Goal: Answer question/provide support: Share knowledge or assist other users

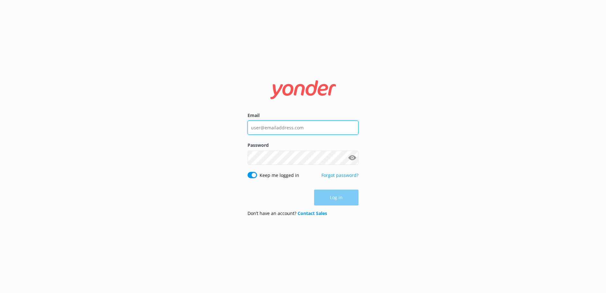
type input "[EMAIL_ADDRESS][DOMAIN_NAME]"
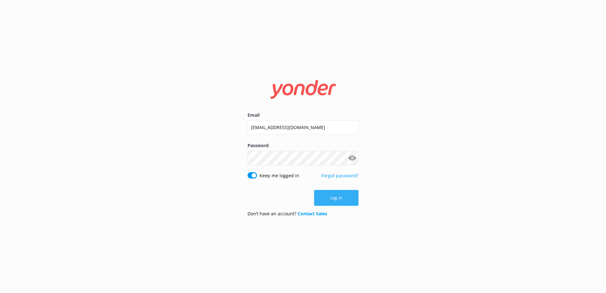
click at [338, 196] on div "Log in" at bounding box center [303, 198] width 111 height 16
click at [337, 201] on button "Log in" at bounding box center [336, 198] width 44 height 16
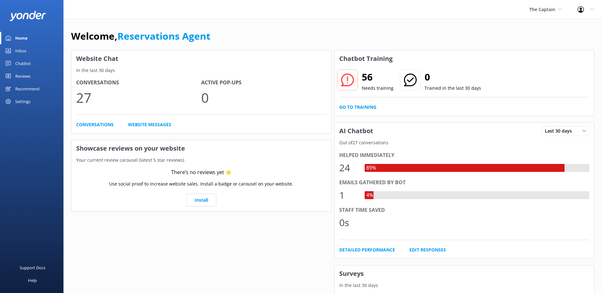
click at [28, 51] on link "Inbox" at bounding box center [31, 50] width 63 height 13
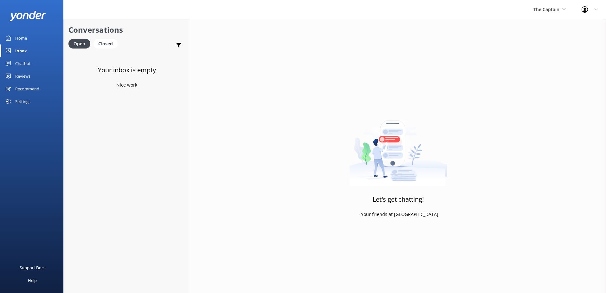
click at [27, 62] on div "Chatbot" at bounding box center [23, 63] width 16 height 13
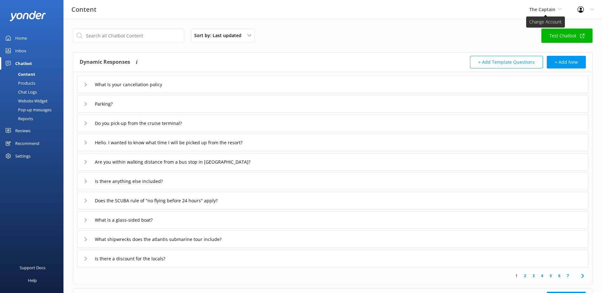
click at [557, 9] on span "The Captain" at bounding box center [545, 9] width 32 height 7
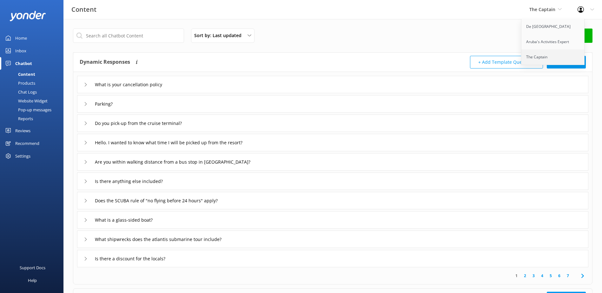
click at [543, 59] on link "The Captain" at bounding box center [552, 56] width 63 height 15
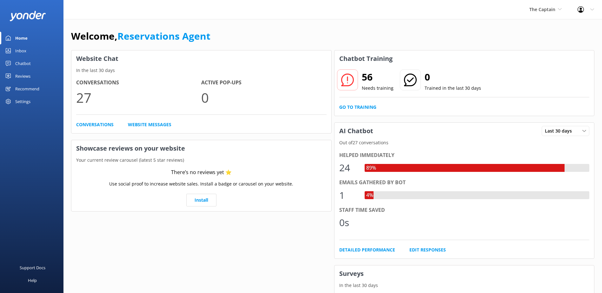
click at [22, 36] on div "Home" at bounding box center [21, 38] width 12 height 13
click at [559, 10] on icon at bounding box center [559, 9] width 4 height 4
click at [548, 43] on link "Aruba's Activities Expert" at bounding box center [552, 41] width 63 height 15
click at [141, 126] on link "Website Messages" at bounding box center [149, 124] width 43 height 7
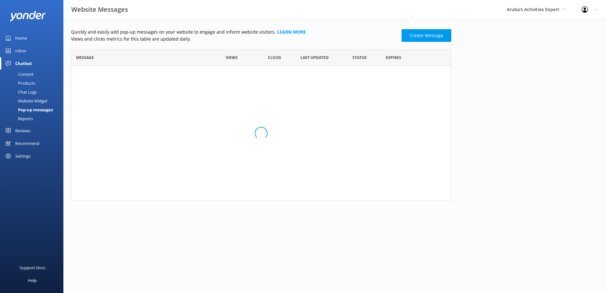
scroll to position [38, 376]
click at [30, 92] on div "Chat Logs" at bounding box center [20, 92] width 33 height 9
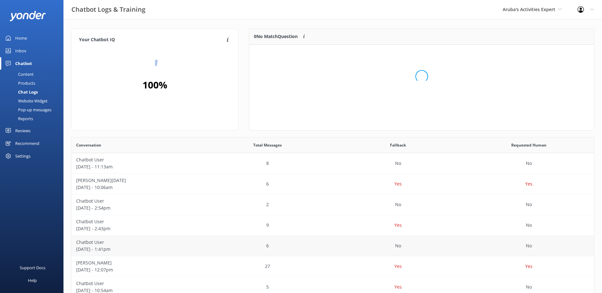
scroll to position [75, 340]
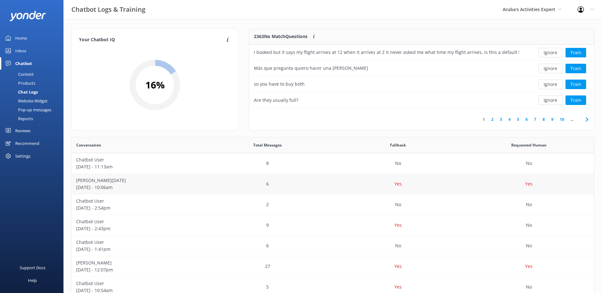
click at [93, 186] on p "[DATE] - 10:06am" at bounding box center [136, 187] width 121 height 7
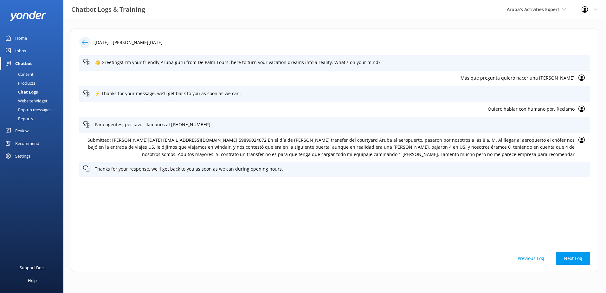
click at [277, 281] on div "[DATE] - [PERSON_NAME][DATE] 👋 Greetings! I'm your friendly Aruba guru from De …" at bounding box center [334, 152] width 543 height 266
click at [534, 277] on div "[DATE] - [PERSON_NAME][DATE] 👋 Greetings! I'm your friendly Aruba guru from De …" at bounding box center [334, 152] width 543 height 266
click at [239, 201] on div "👋 Greetings! I'm your friendly Aruba guru from De Palm Tours, here to turn your…" at bounding box center [334, 150] width 511 height 190
click at [110, 171] on p "Thanks for your response, we'll get back to you as soon as we can during openin…" at bounding box center [341, 169] width 492 height 7
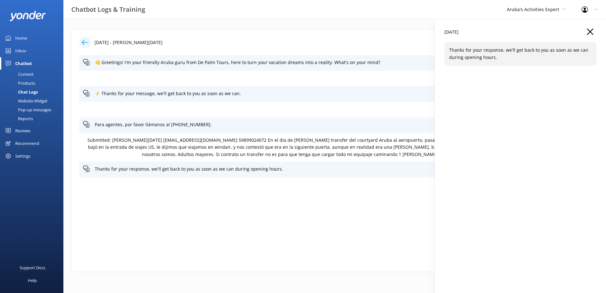
click at [589, 32] on icon "button" at bounding box center [590, 32] width 6 height 6
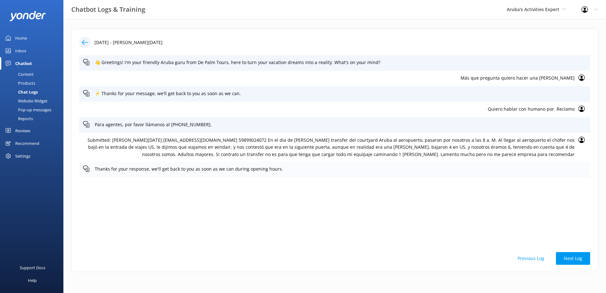
click at [89, 168] on use at bounding box center [86, 169] width 6 height 6
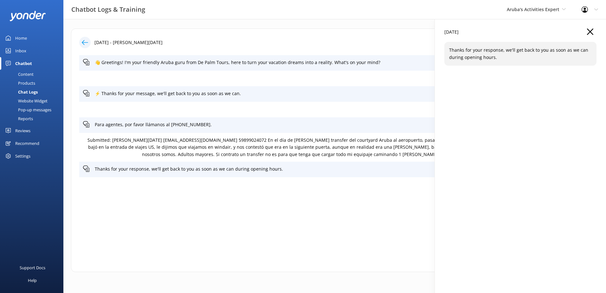
click at [494, 55] on p "Thanks for your response, we'll get back to you as soon as we can during openin…" at bounding box center [520, 54] width 143 height 14
click at [587, 35] on icon "button" at bounding box center [590, 32] width 6 height 6
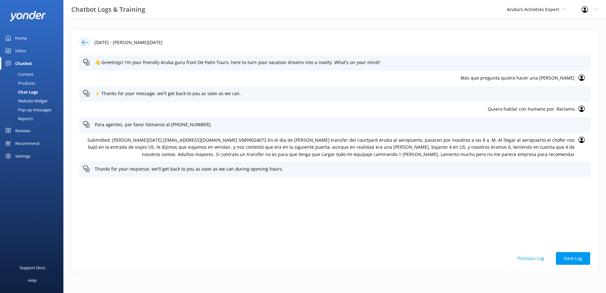
click at [580, 79] on icon at bounding box center [582, 78] width 6 height 6
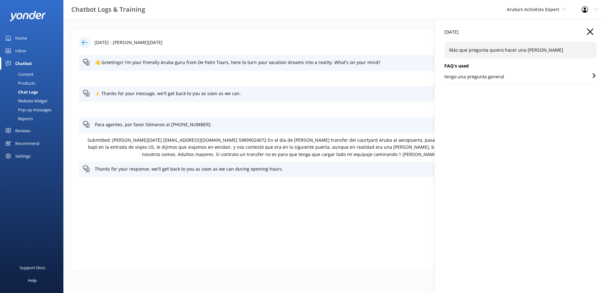
click at [577, 82] on div "tengo una pregunta general" at bounding box center [521, 78] width 152 height 11
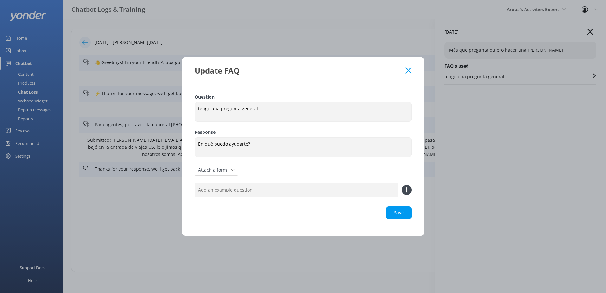
click at [249, 186] on input "text" at bounding box center [297, 190] width 204 height 14
type input "b"
click at [408, 72] on icon at bounding box center [409, 70] width 6 height 6
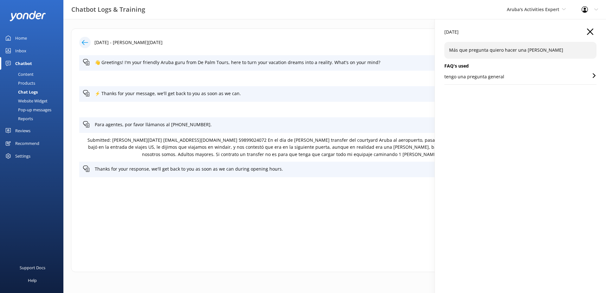
click at [20, 49] on div "Inbox" at bounding box center [20, 50] width 11 height 13
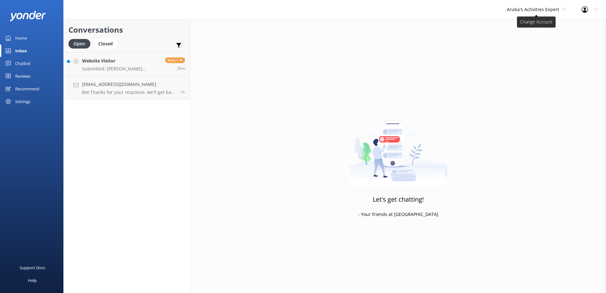
click at [563, 10] on icon at bounding box center [564, 9] width 4 height 4
click at [523, 54] on link "The Captain" at bounding box center [530, 56] width 63 height 15
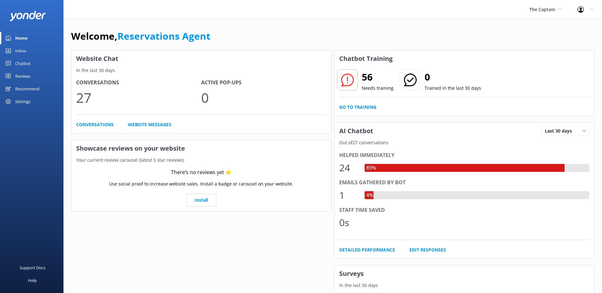
click at [27, 39] on div "Home" at bounding box center [21, 38] width 12 height 13
click at [13, 39] on link "Home" at bounding box center [31, 38] width 63 height 13
click at [558, 9] on use at bounding box center [558, 9] width 3 height 2
click at [550, 28] on link "De [GEOGRAPHIC_DATA]" at bounding box center [552, 26] width 63 height 15
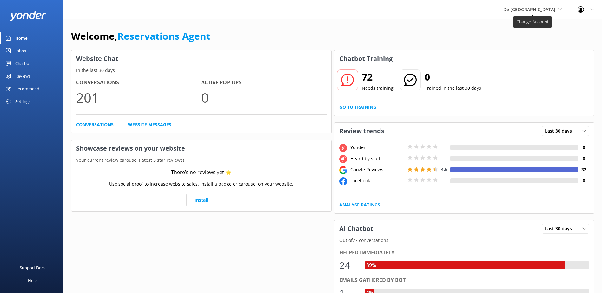
click at [558, 8] on icon at bounding box center [559, 9] width 4 height 4
click at [539, 26] on link "De [GEOGRAPHIC_DATA]" at bounding box center [526, 26] width 63 height 15
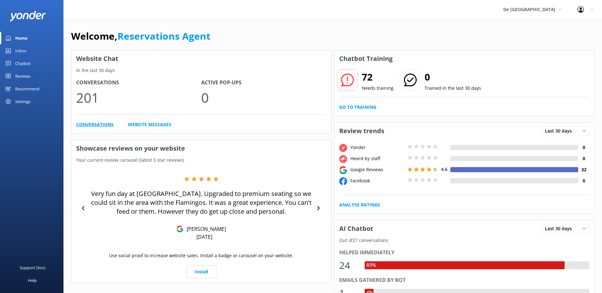
click at [101, 124] on link "Conversations" at bounding box center [94, 124] width 37 height 7
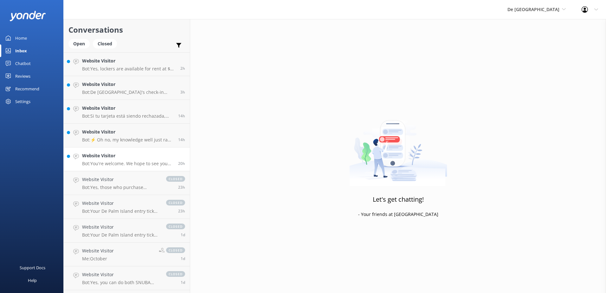
click at [112, 160] on div "Website Visitor Bot: You're welcome. We hope to see you on [GEOGRAPHIC_DATA] so…" at bounding box center [127, 159] width 91 height 14
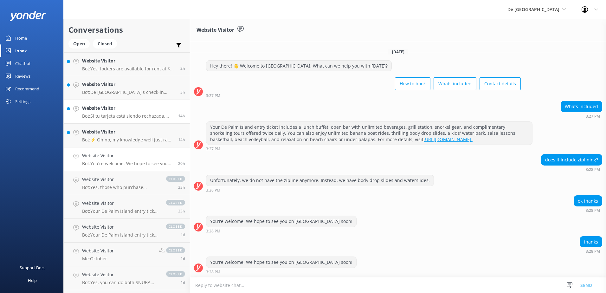
click at [101, 112] on h4 "Website Visitor" at bounding box center [127, 108] width 91 height 7
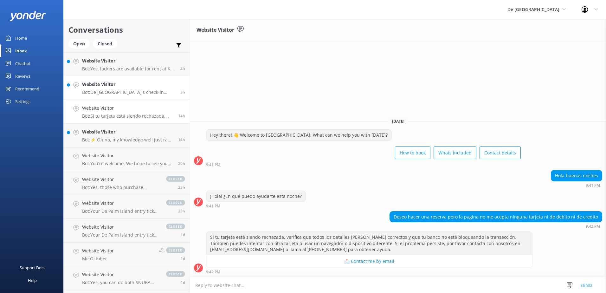
click at [108, 84] on h4 "Website Visitor" at bounding box center [129, 84] width 94 height 7
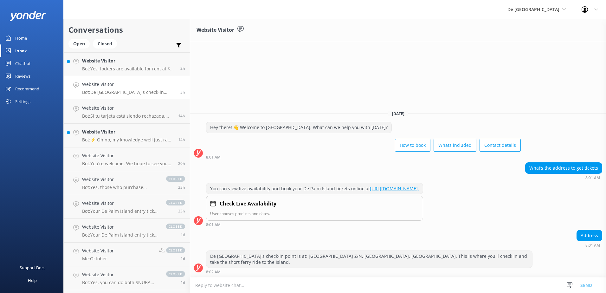
click at [254, 283] on textarea at bounding box center [398, 285] width 416 height 16
type textarea "DE [GEOGRAPHIC_DATA] AT [GEOGRAPHIC_DATA]"
click at [581, 288] on button "Send" at bounding box center [587, 285] width 24 height 16
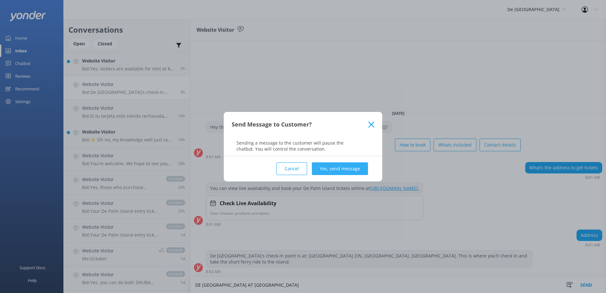
click at [357, 165] on button "Yes, send message" at bounding box center [340, 168] width 56 height 13
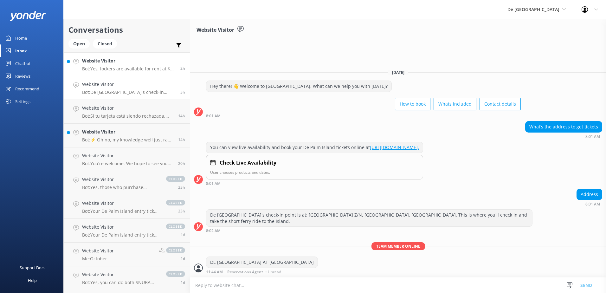
click at [111, 63] on h4 "Website Visitor" at bounding box center [129, 60] width 94 height 7
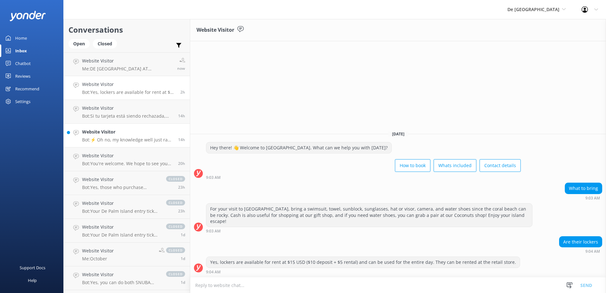
click at [106, 136] on div "Website Visitor Bot: ⚡ Oh no, my knowledge well just ran dry! Could you reshuff…" at bounding box center [127, 135] width 91 height 14
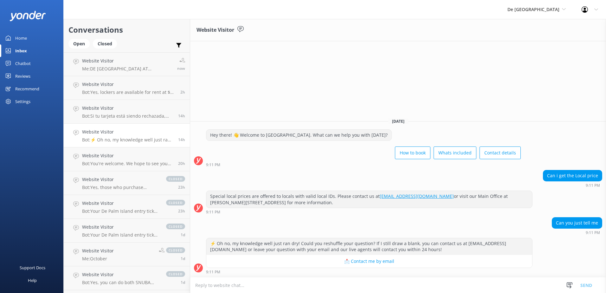
click at [314, 282] on textarea at bounding box center [398, 285] width 416 height 16
type textarea "t"
type textarea "W"
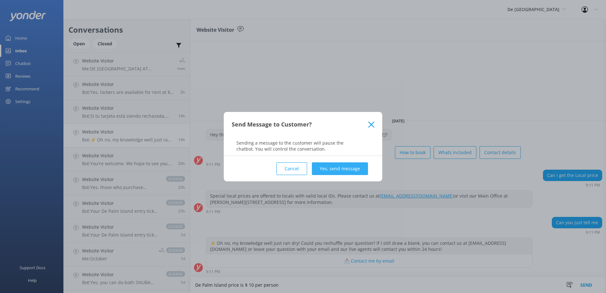
type textarea "De Palm Island price is $ 10 per person"
click at [363, 169] on button "Yes, send message" at bounding box center [340, 168] width 56 height 13
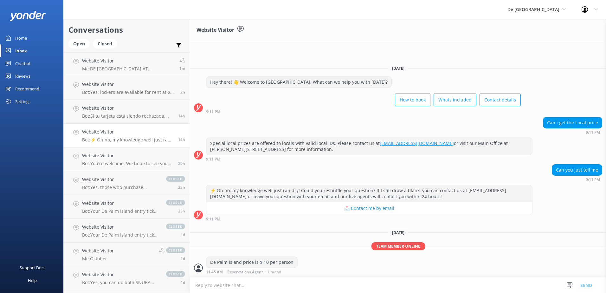
click at [24, 38] on div "Home" at bounding box center [21, 38] width 12 height 13
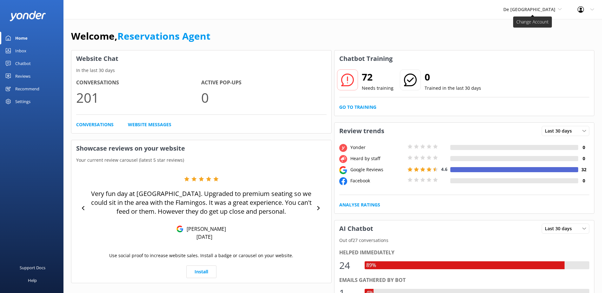
click at [560, 12] on span "De [GEOGRAPHIC_DATA]" at bounding box center [532, 9] width 58 height 7
click at [537, 61] on link "The Captain" at bounding box center [526, 56] width 63 height 15
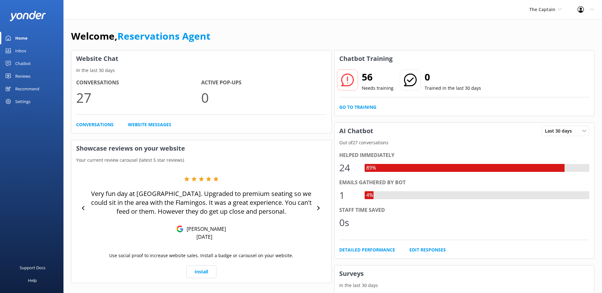
click at [19, 51] on div "Inbox" at bounding box center [20, 50] width 11 height 13
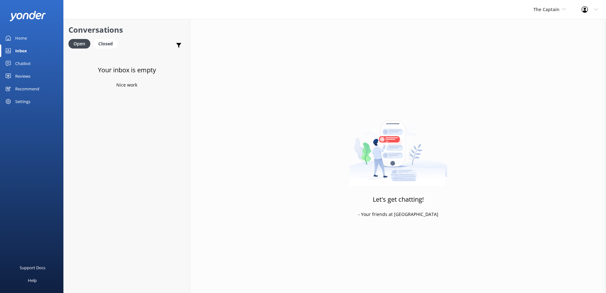
click at [22, 62] on div "Chatbot" at bounding box center [23, 63] width 16 height 13
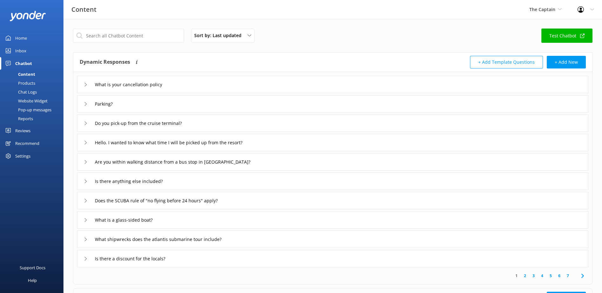
click at [33, 92] on div "Chat Logs" at bounding box center [20, 92] width 33 height 9
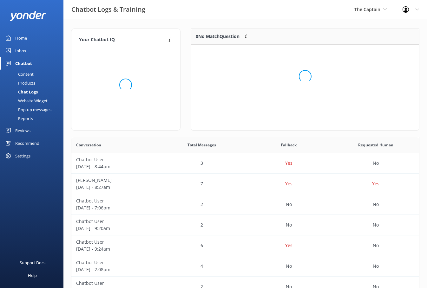
scroll to position [75, 224]
